Goal: Check status

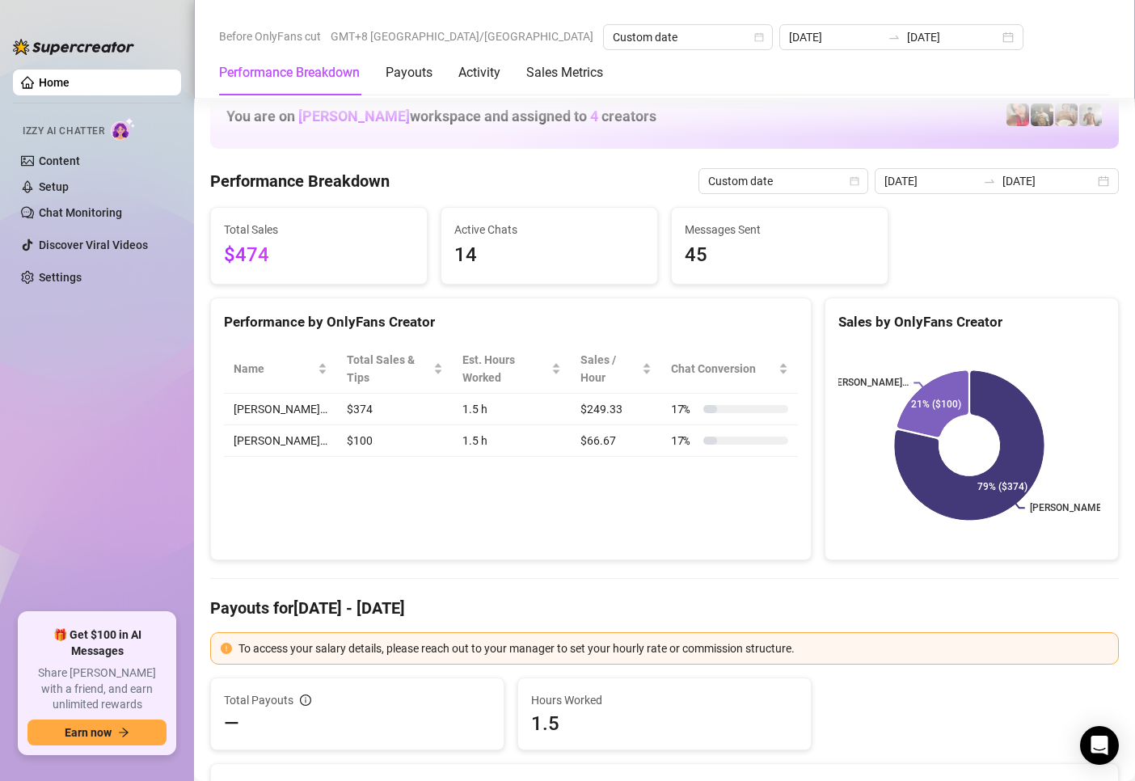
scroll to position [1860, 0]
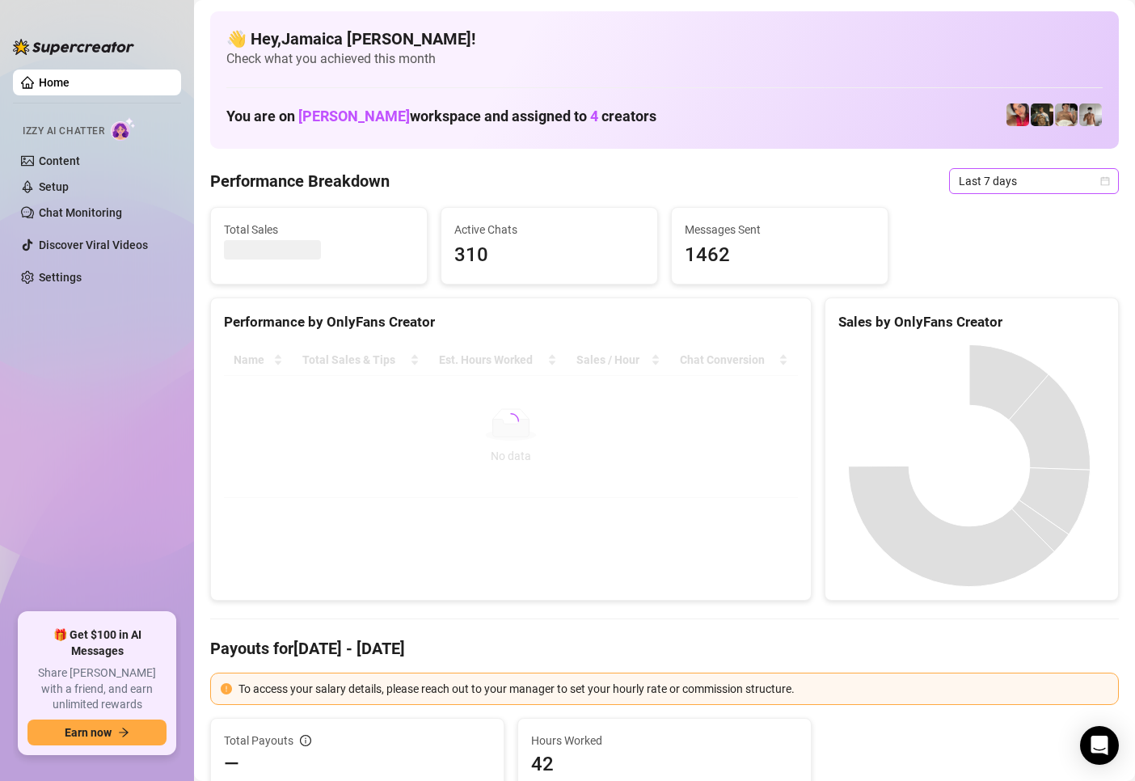
click at [1025, 179] on span "Last 7 days" at bounding box center [1034, 181] width 150 height 24
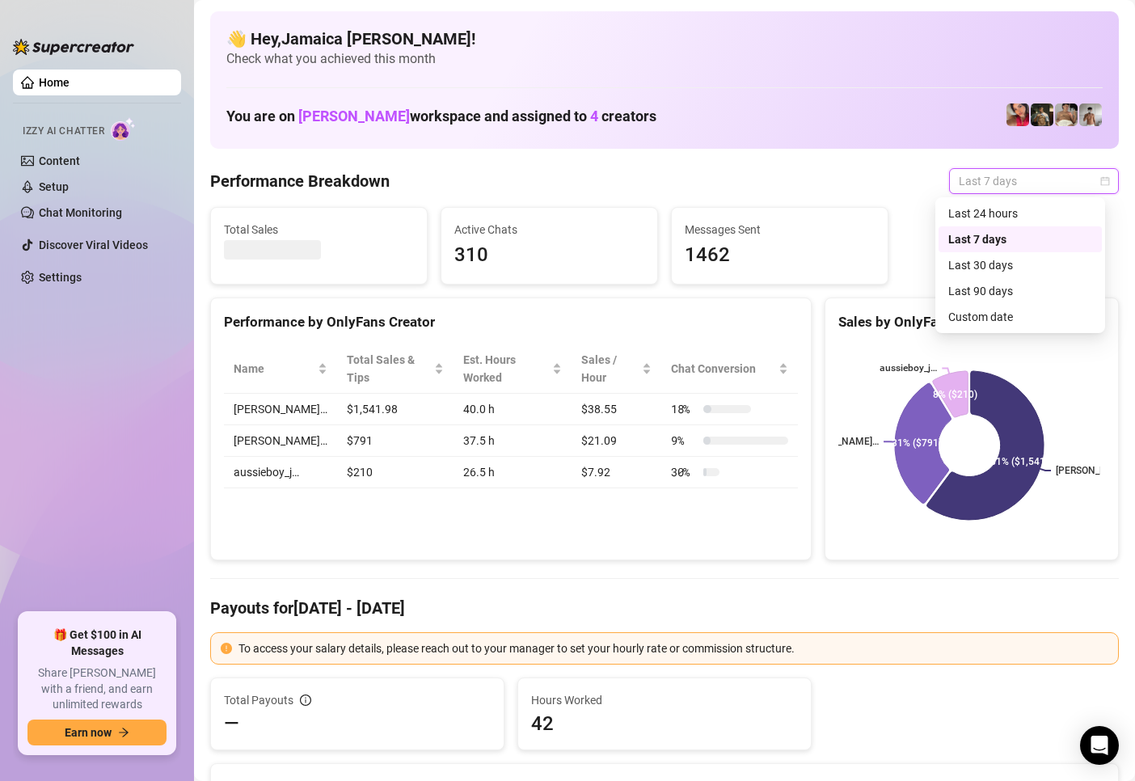
click at [969, 319] on div "Custom date" at bounding box center [1020, 317] width 144 height 18
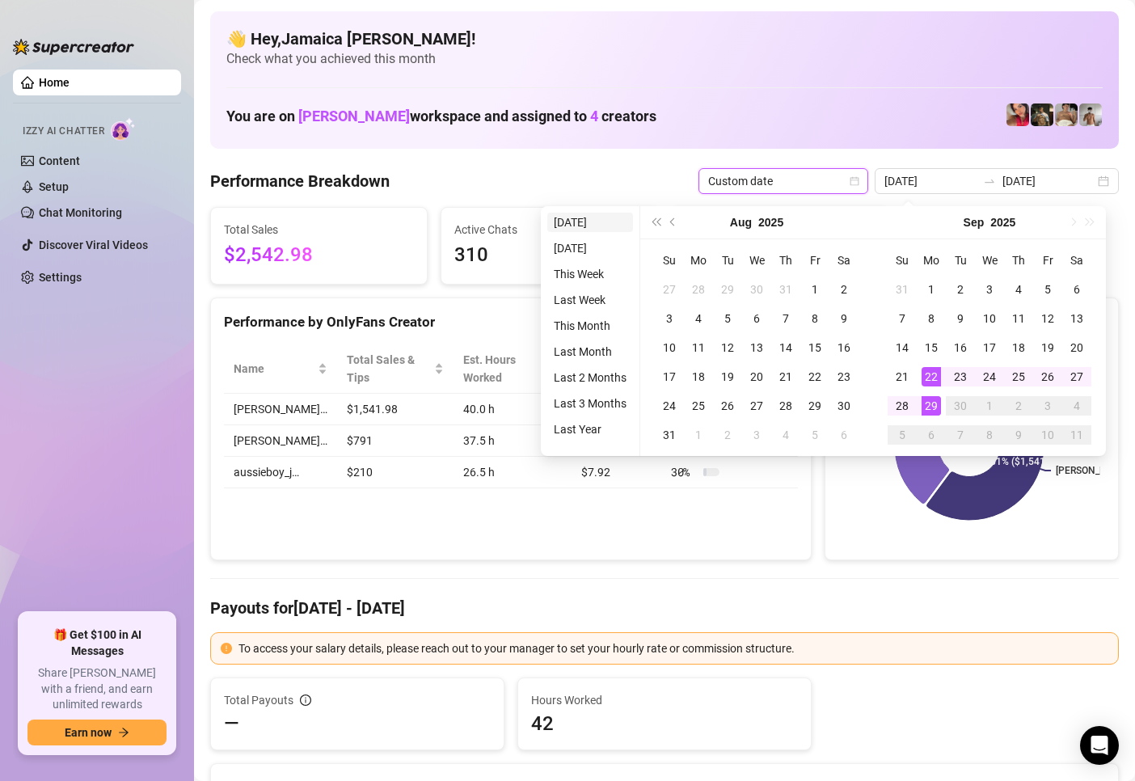
type input "[DATE]"
click at [597, 227] on li "[DATE]" at bounding box center [590, 222] width 86 height 19
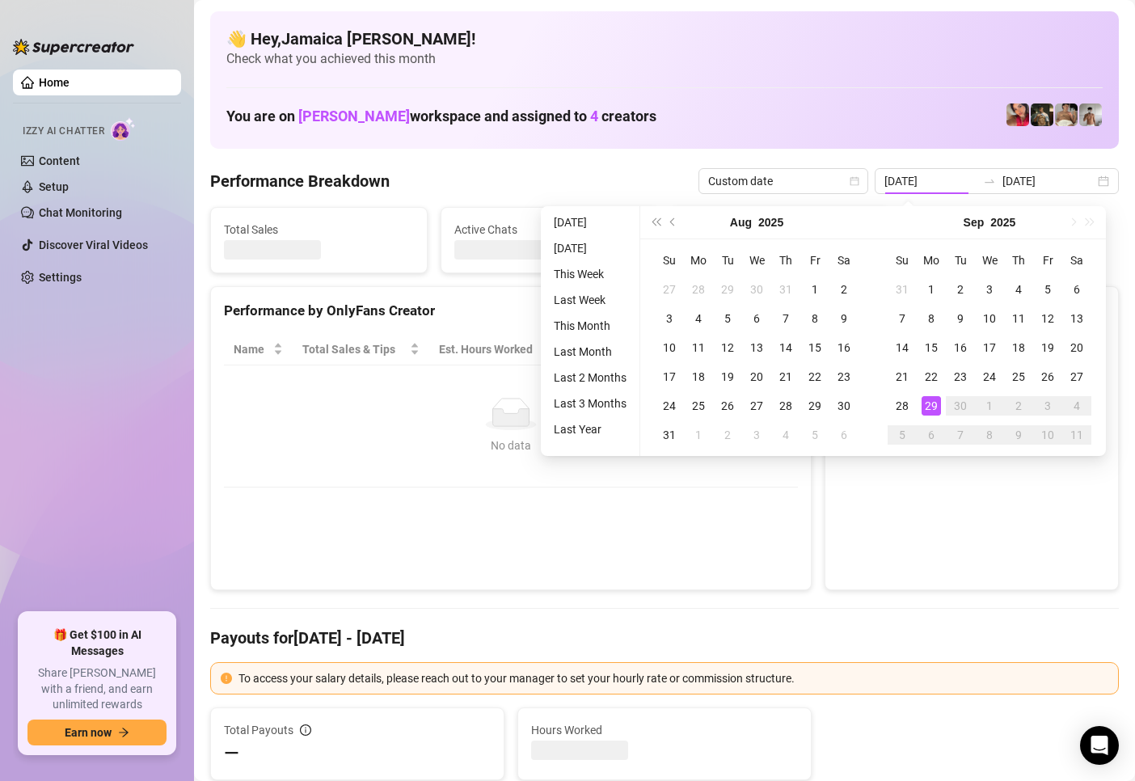
type input "[DATE]"
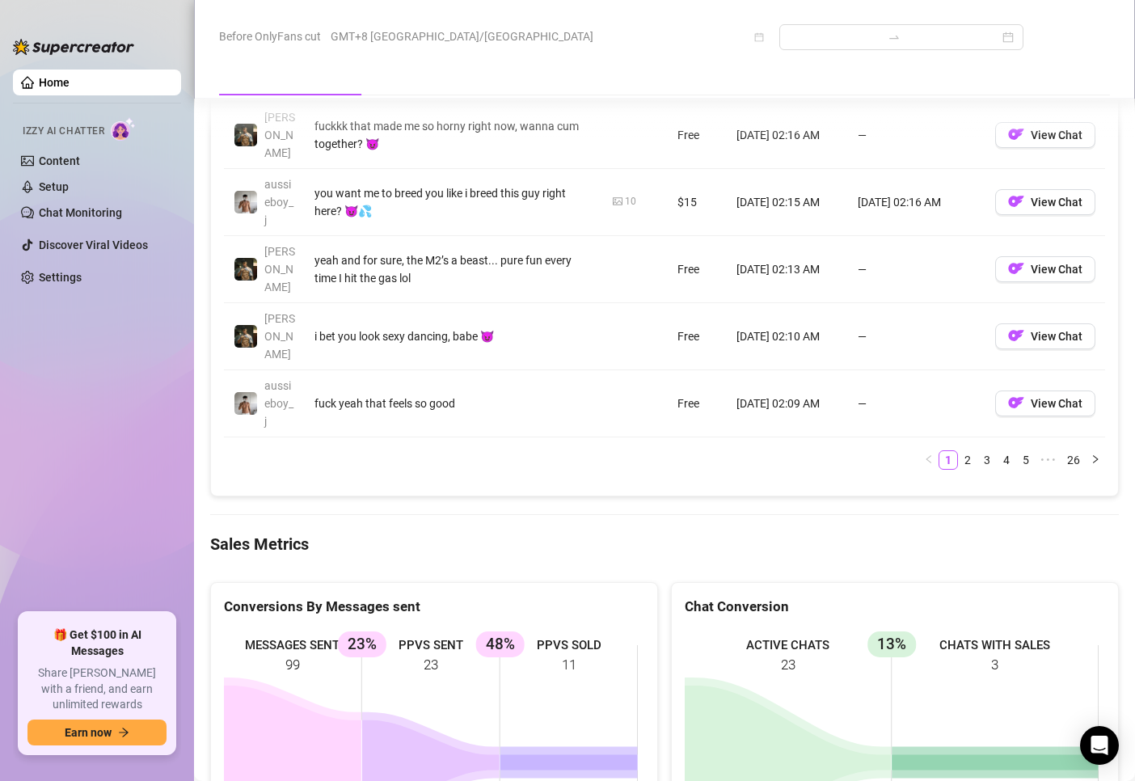
scroll to position [2021, 0]
